Goal: Use online tool/utility: Use online tool/utility

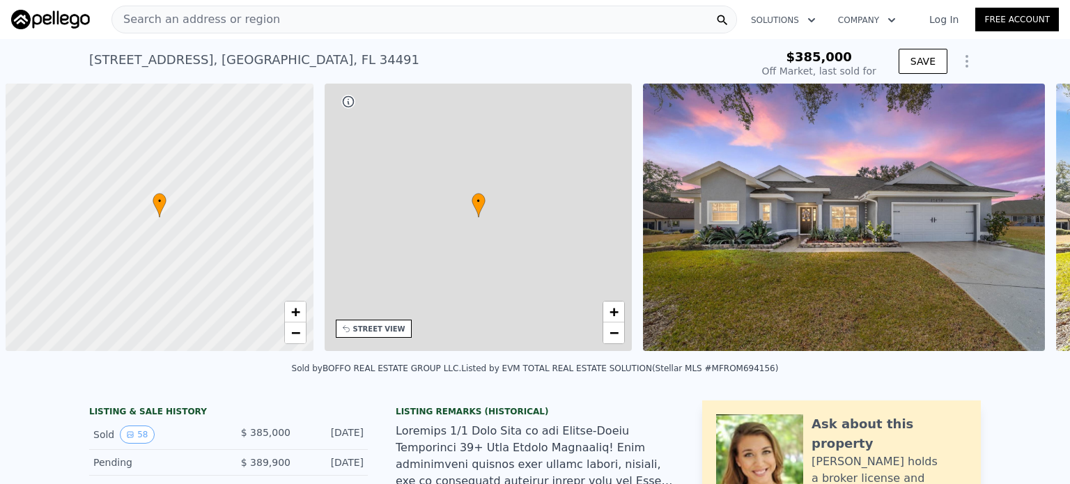
scroll to position [0, 6]
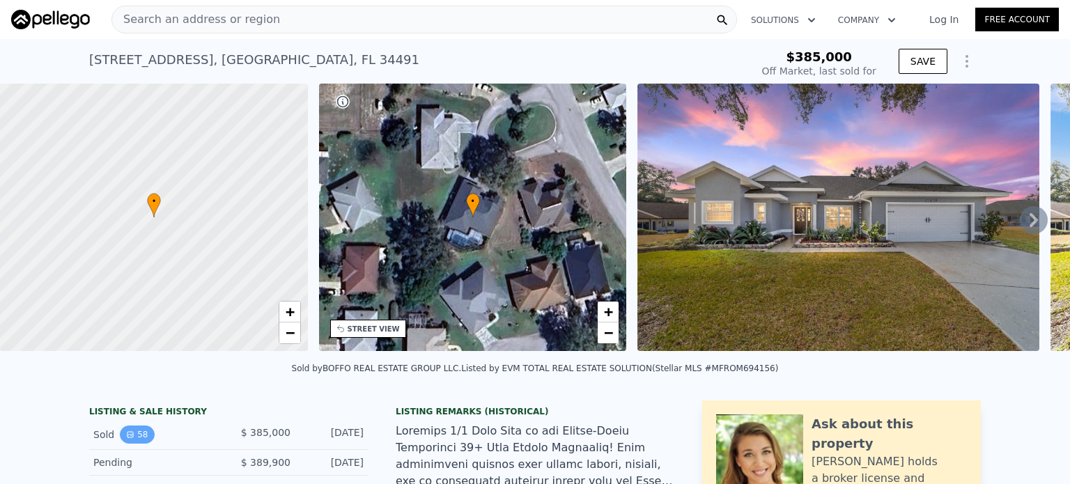
click at [127, 437] on icon "View historical data" at bounding box center [130, 435] width 6 height 6
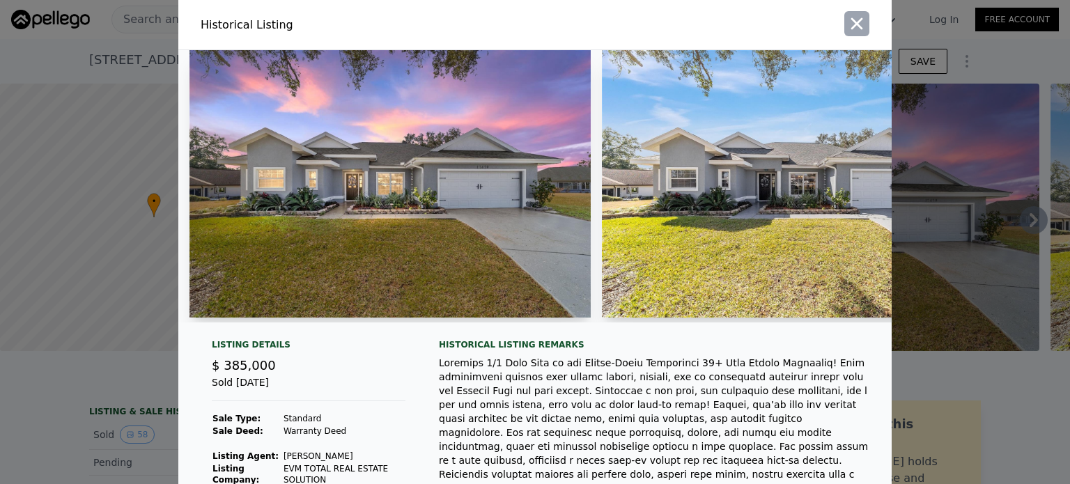
click at [851, 19] on icon "button" at bounding box center [857, 24] width 12 height 12
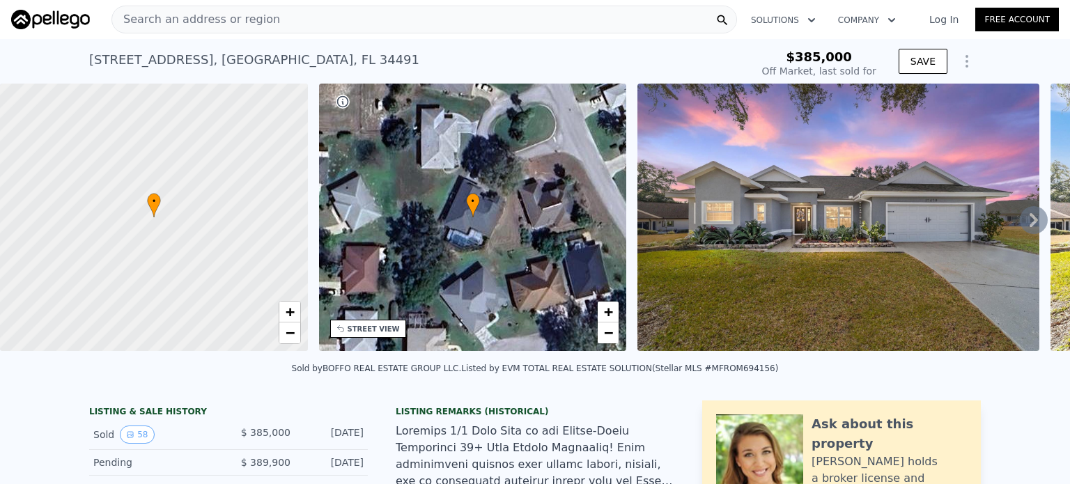
click at [1029, 225] on icon at bounding box center [1033, 220] width 8 height 14
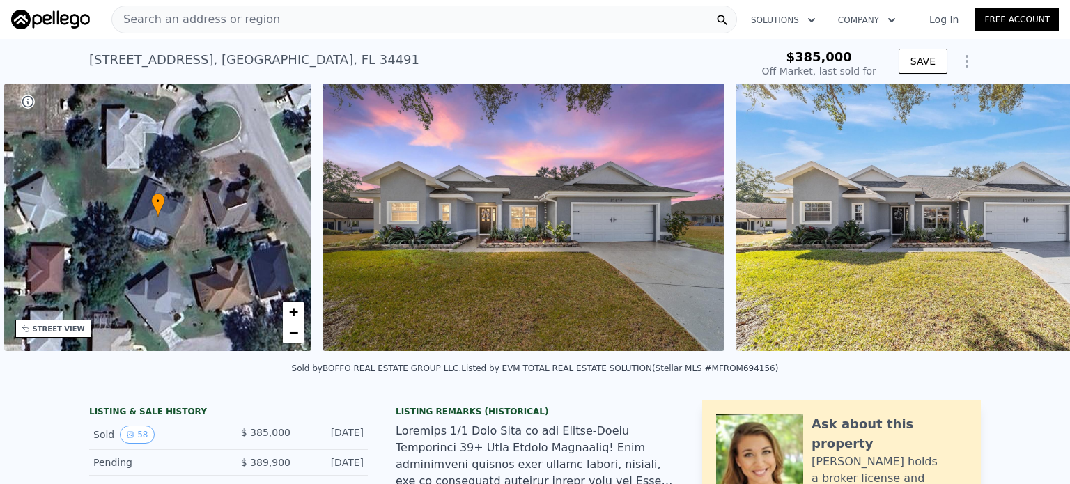
scroll to position [0, 324]
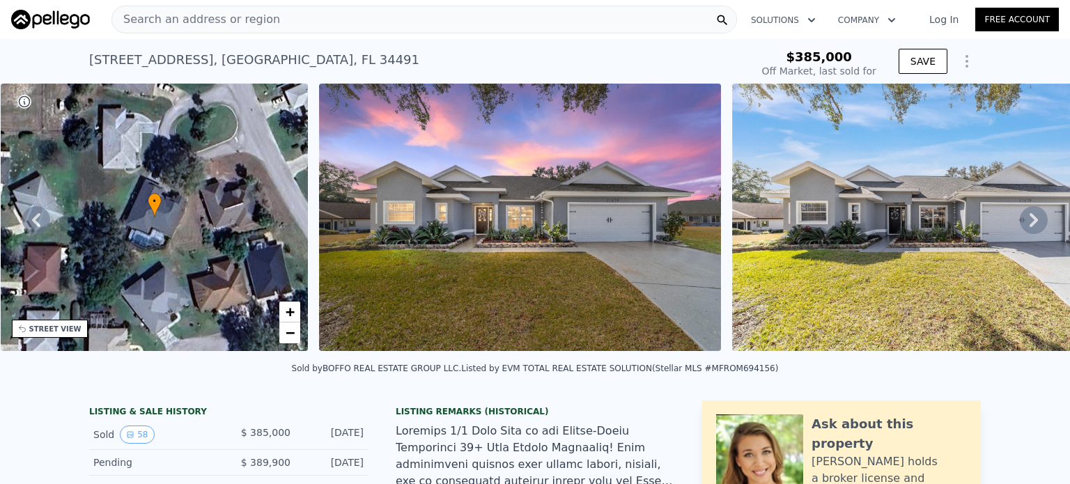
click at [1029, 225] on icon at bounding box center [1033, 220] width 8 height 14
type input "-$ 407,500"
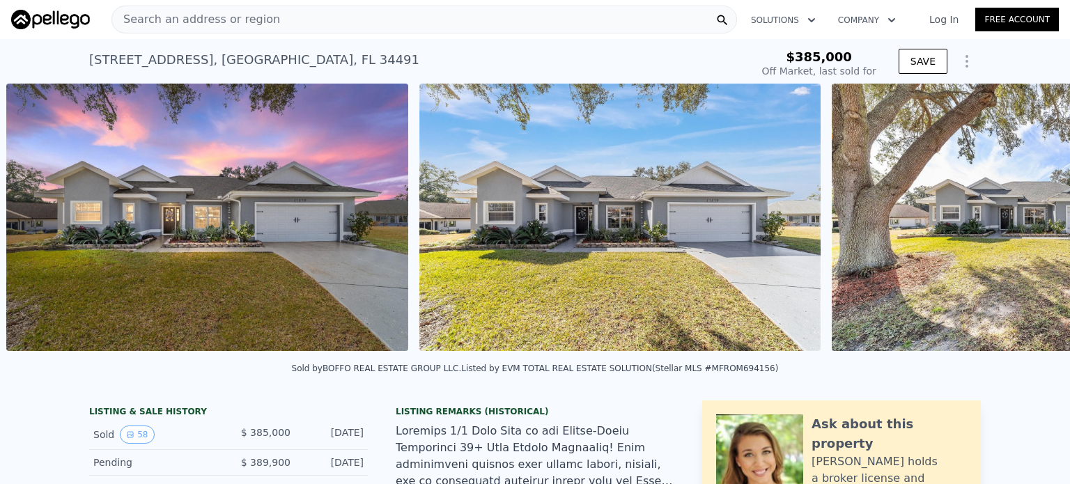
scroll to position [0, 637]
click at [651, 245] on img at bounding box center [619, 217] width 401 height 267
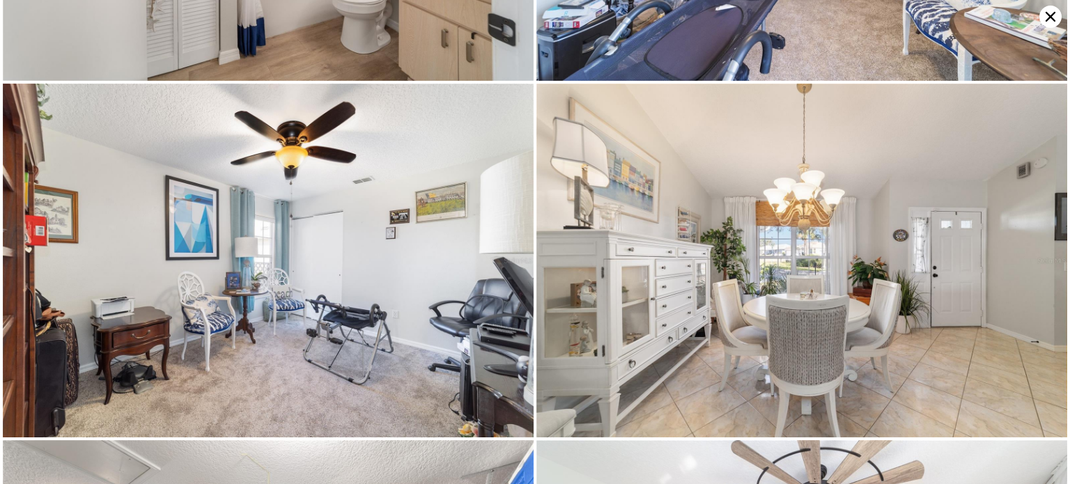
scroll to position [8468, 0]
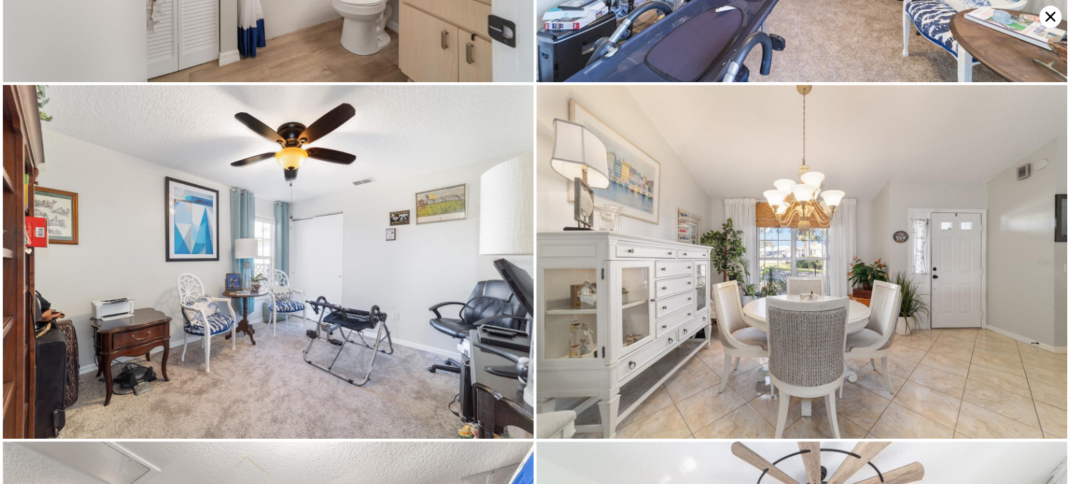
type input "$ 427,000"
type input "-$ 6,830"
click at [1048, 15] on icon at bounding box center [1050, 17] width 10 height 10
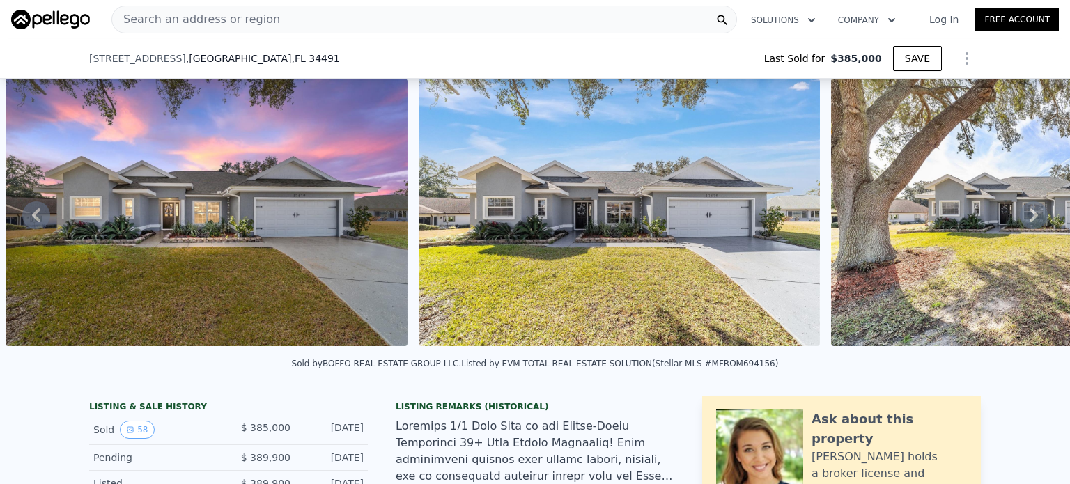
scroll to position [157, 0]
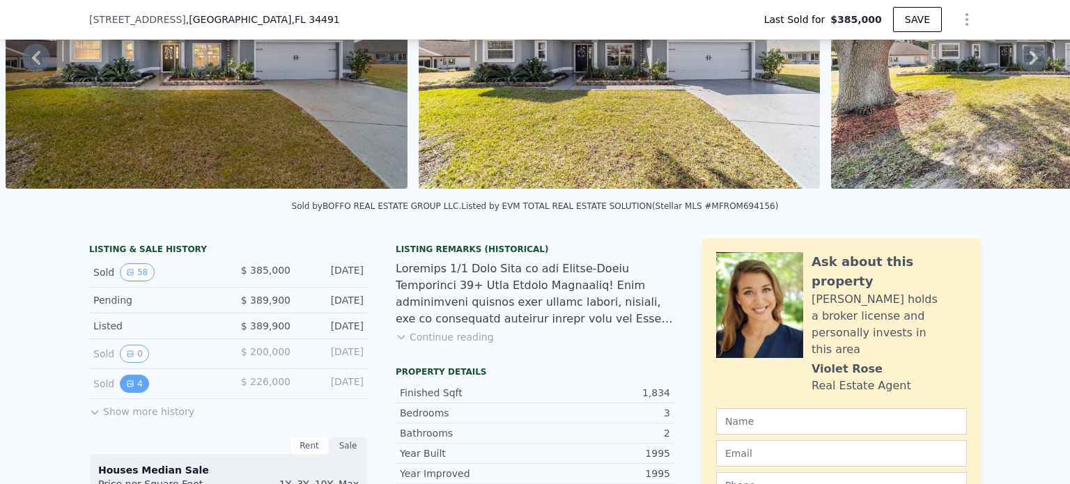
click at [127, 387] on icon "View historical data" at bounding box center [130, 384] width 6 height 6
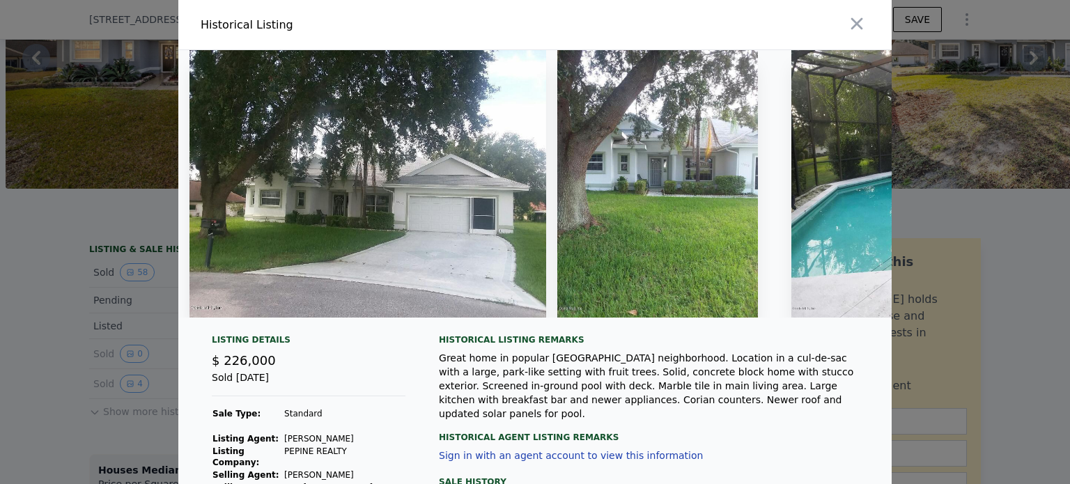
click at [859, 26] on icon "button" at bounding box center [857, 24] width 20 height 20
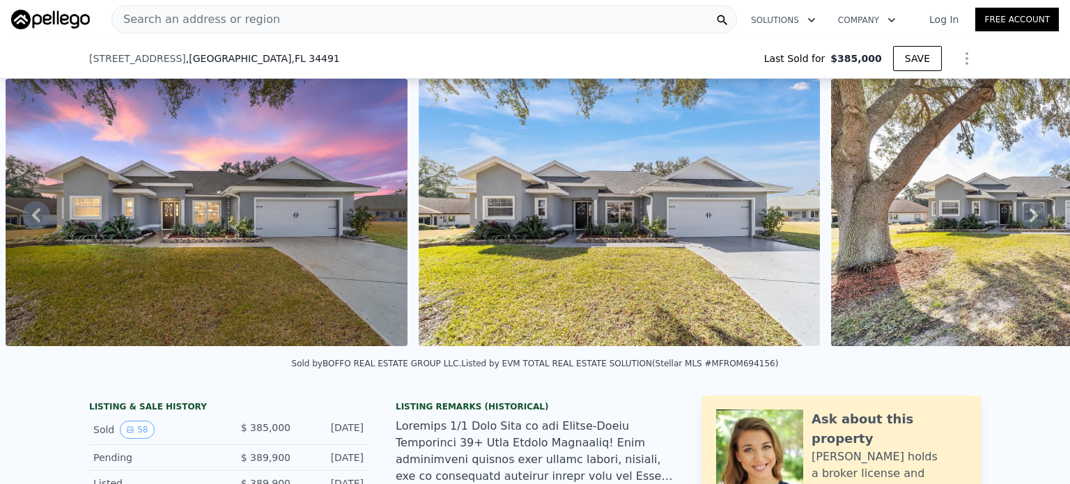
scroll to position [320, 0]
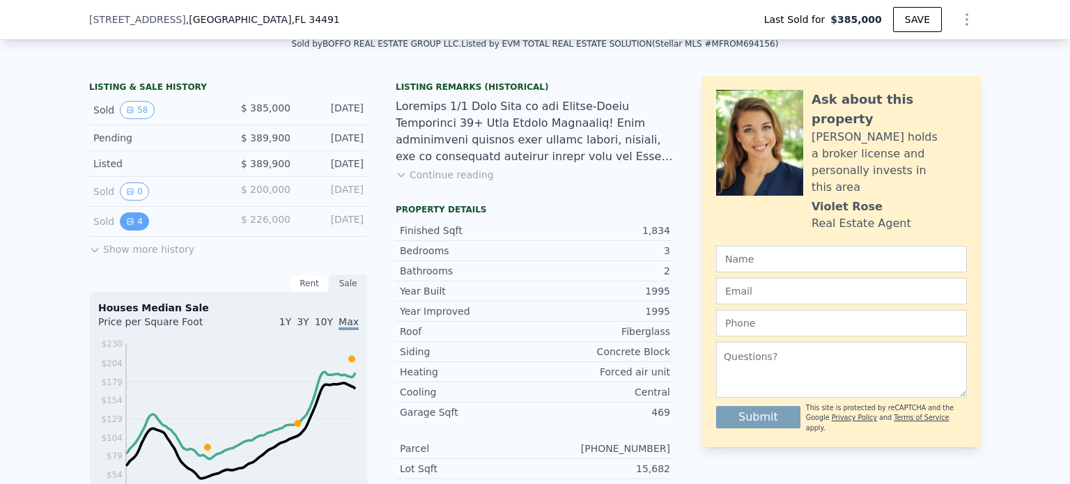
click at [126, 226] on icon "View historical data" at bounding box center [130, 221] width 8 height 8
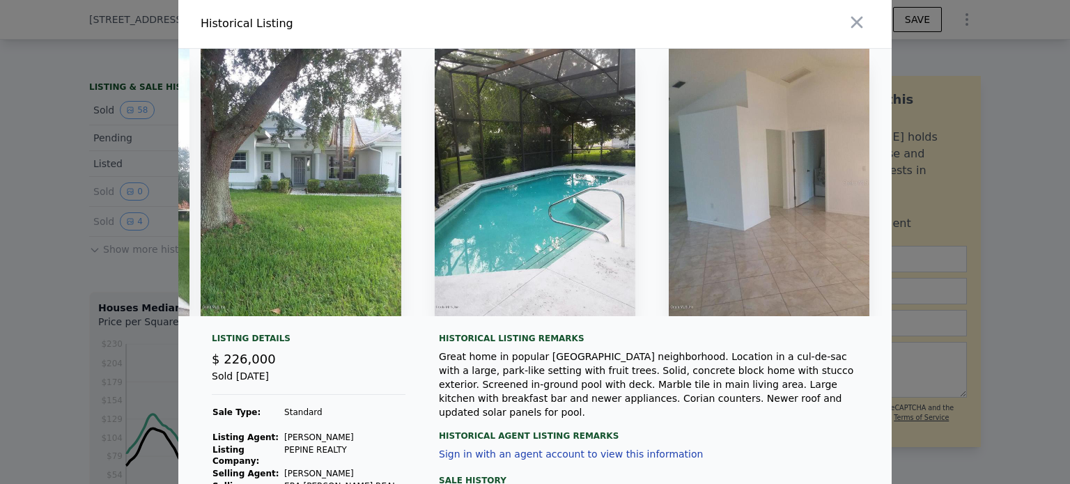
scroll to position [0, 0]
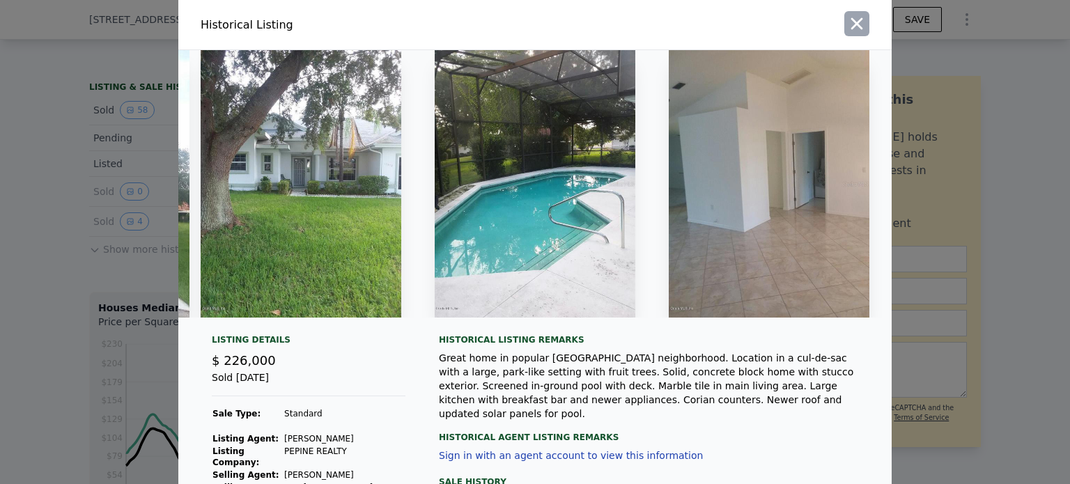
click at [851, 23] on icon "button" at bounding box center [857, 24] width 12 height 12
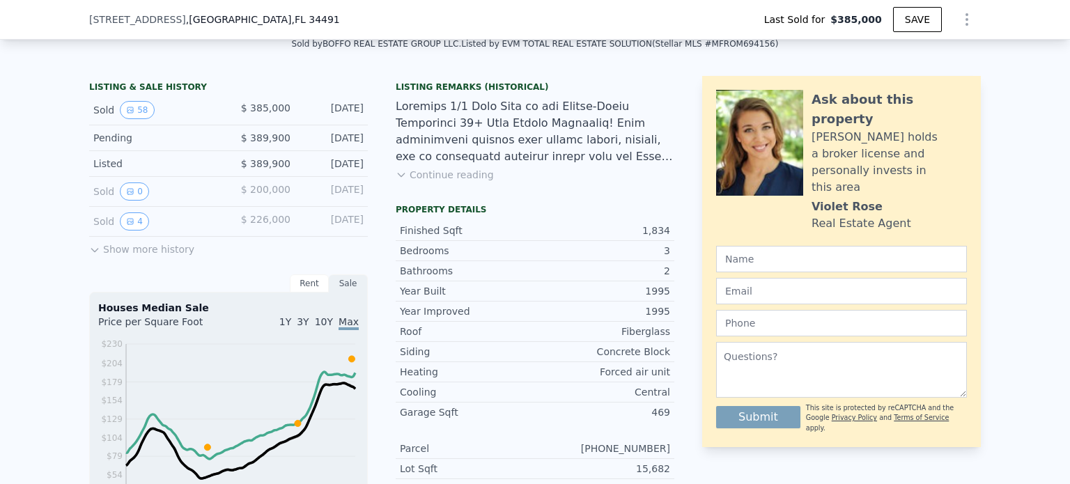
click at [90, 256] on icon at bounding box center [94, 249] width 11 height 11
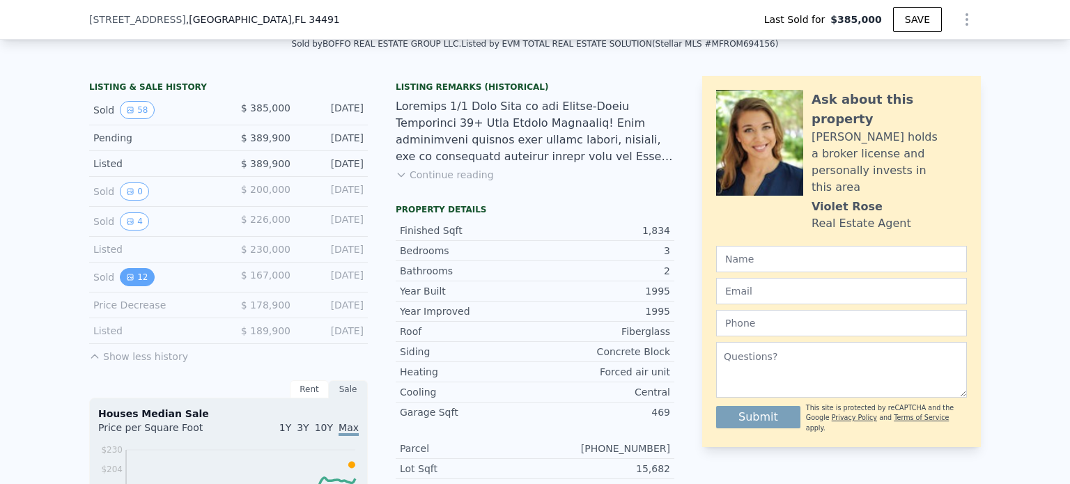
click at [131, 281] on button "12" at bounding box center [137, 277] width 34 height 18
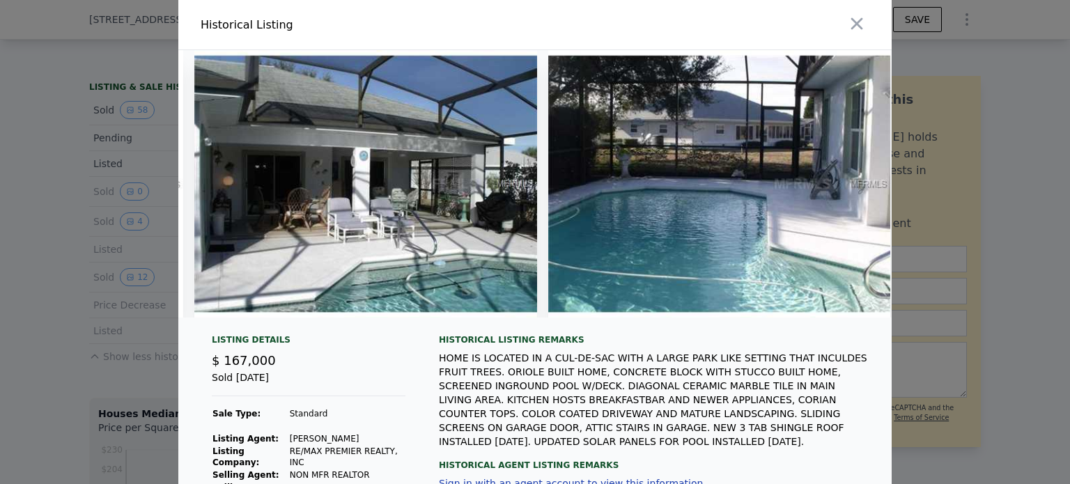
scroll to position [0, 3533]
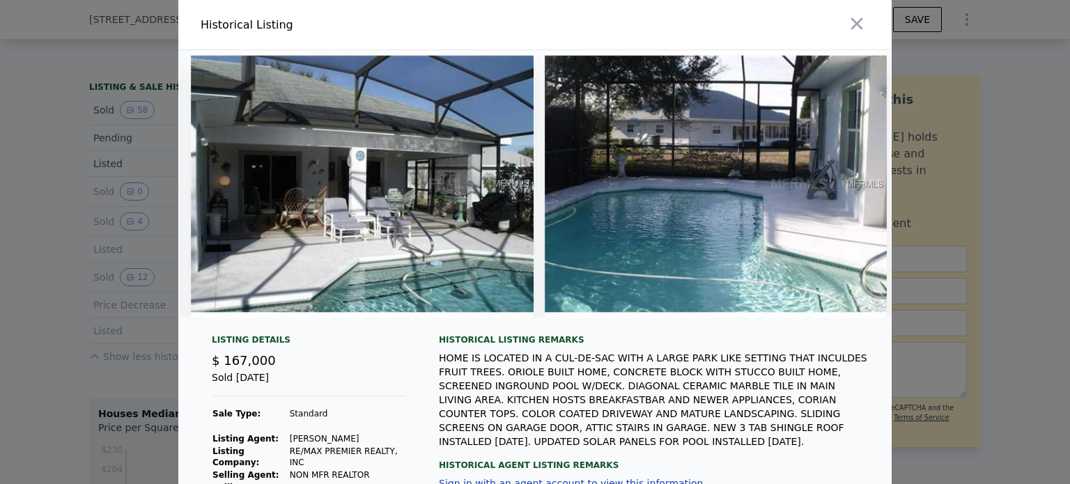
click at [968, 210] on div at bounding box center [535, 242] width 1070 height 484
